Goal: Transaction & Acquisition: Purchase product/service

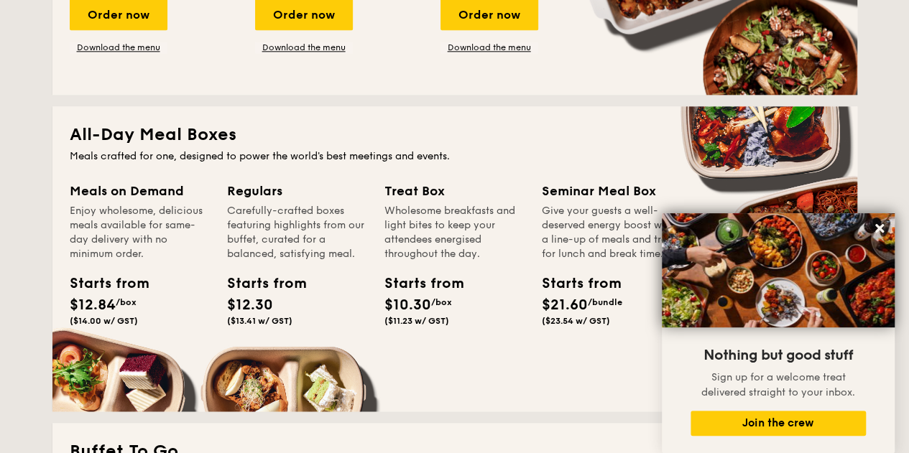
scroll to position [934, 0]
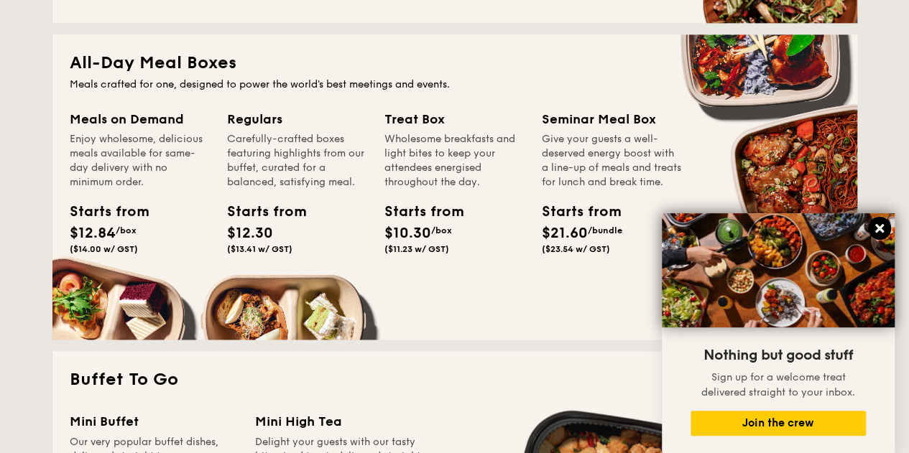
click at [876, 231] on icon at bounding box center [879, 228] width 9 height 9
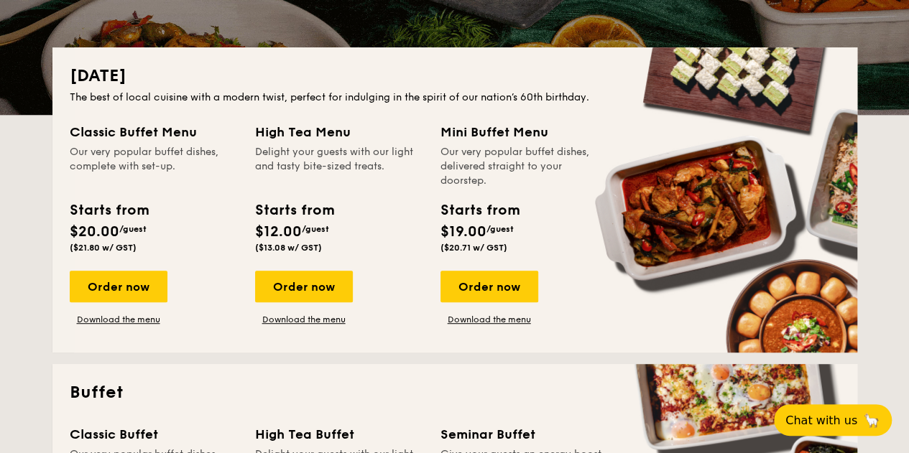
scroll to position [0, 0]
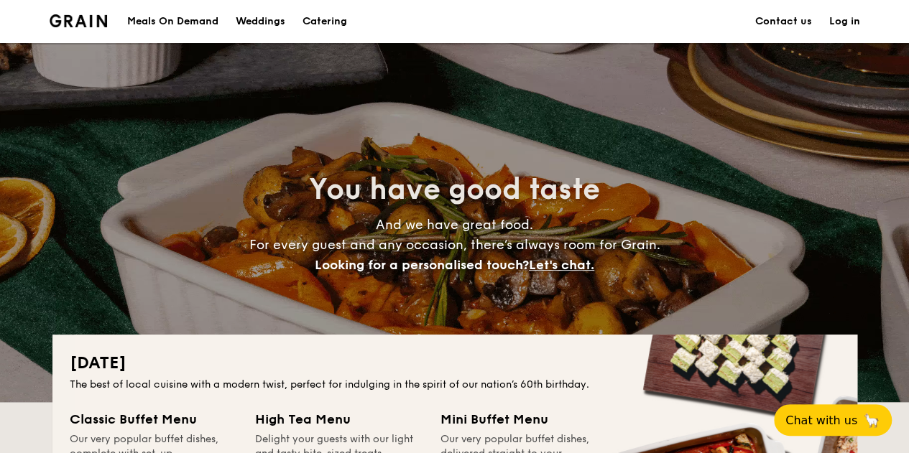
click at [320, 21] on h1 "Catering" at bounding box center [324, 21] width 45 height 43
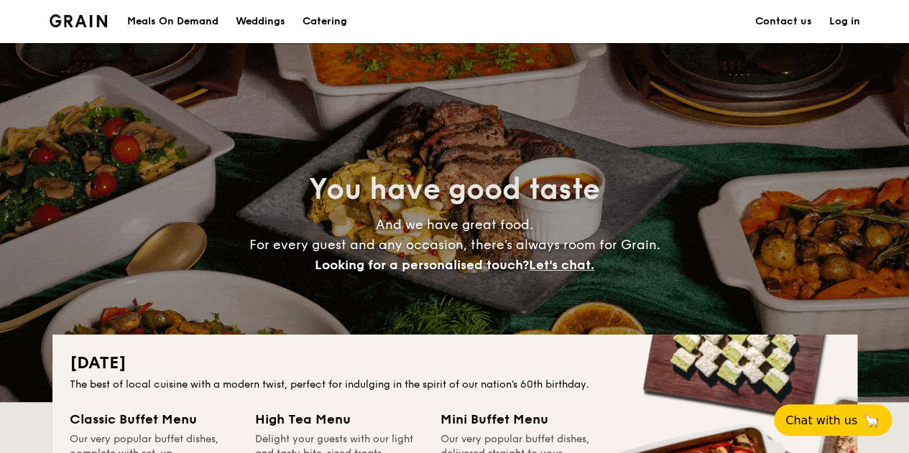
click at [172, 32] on div "Meals On Demand" at bounding box center [172, 21] width 91 height 43
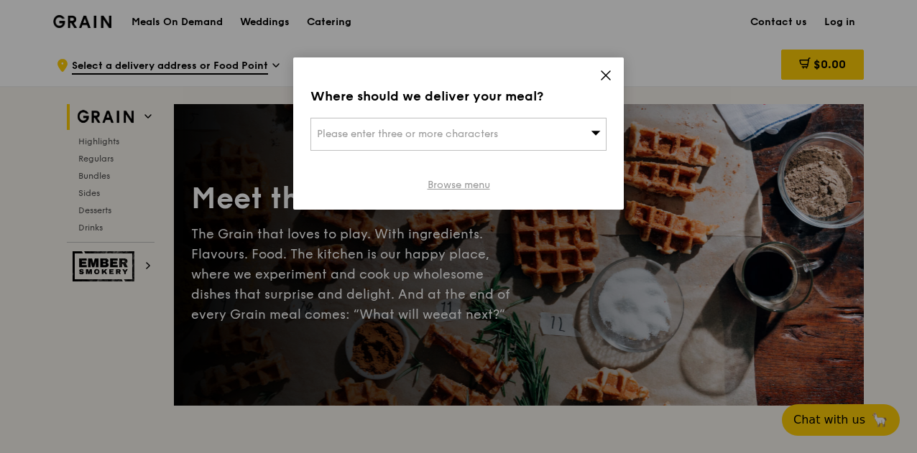
click at [480, 186] on link "Browse menu" at bounding box center [458, 185] width 62 height 14
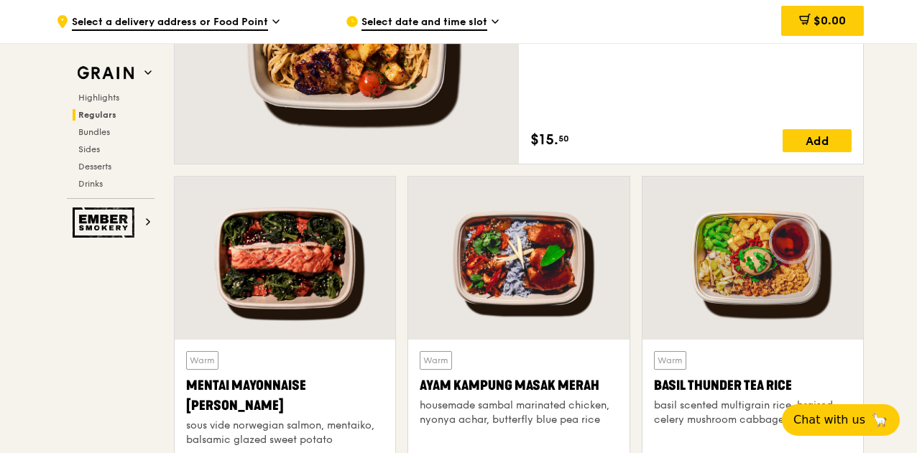
scroll to position [1135, 0]
